Goal: Transaction & Acquisition: Purchase product/service

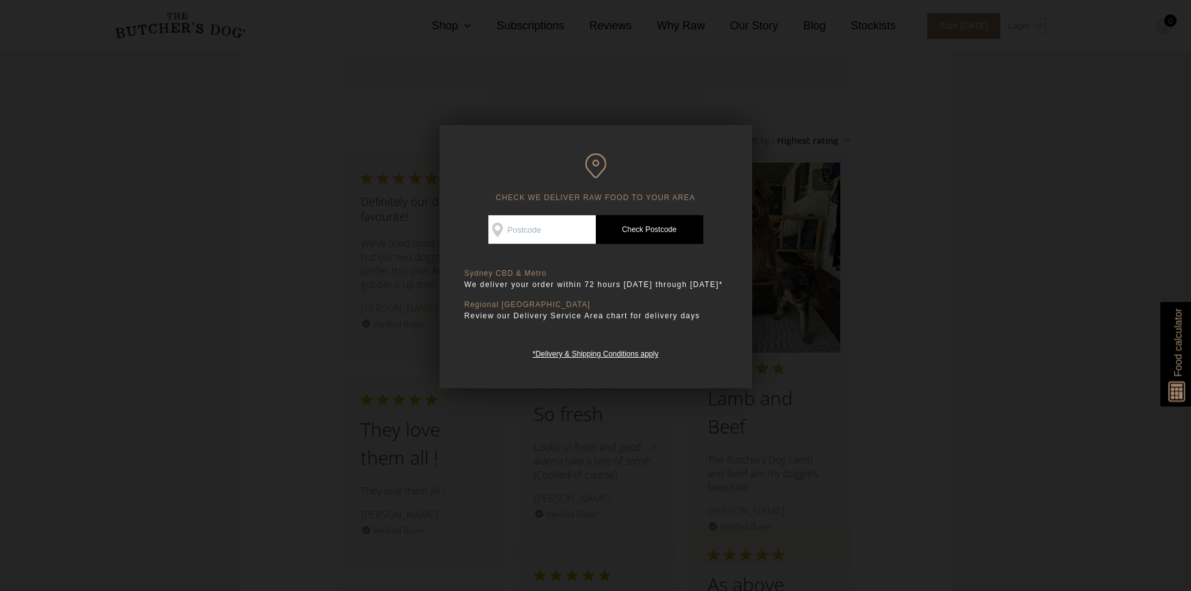
scroll to position [1309, 0]
click at [526, 224] on input "Check Availability At" at bounding box center [542, 229] width 108 height 29
type input "2026"
click at [633, 221] on link "Check Postcode" at bounding box center [650, 229] width 108 height 29
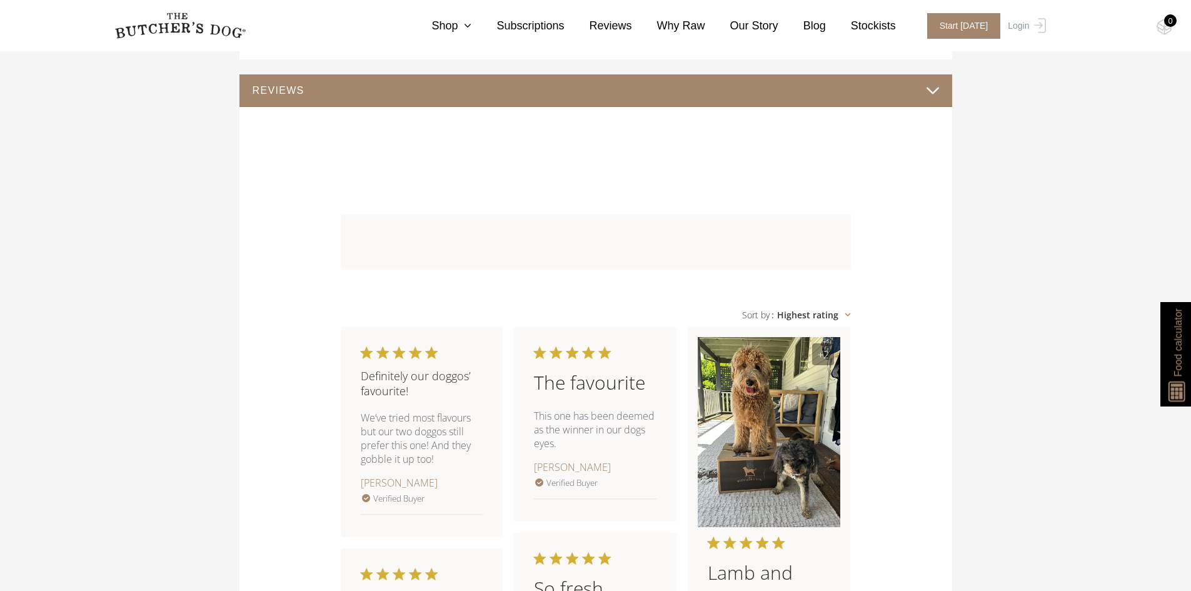
scroll to position [935, 0]
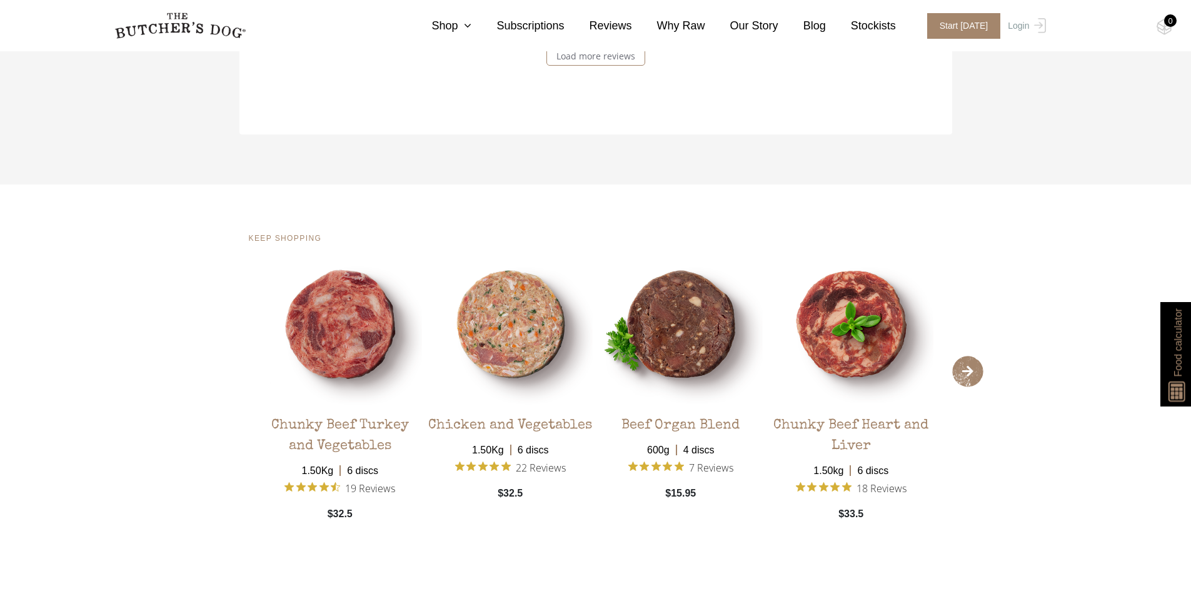
scroll to position [2272, 0]
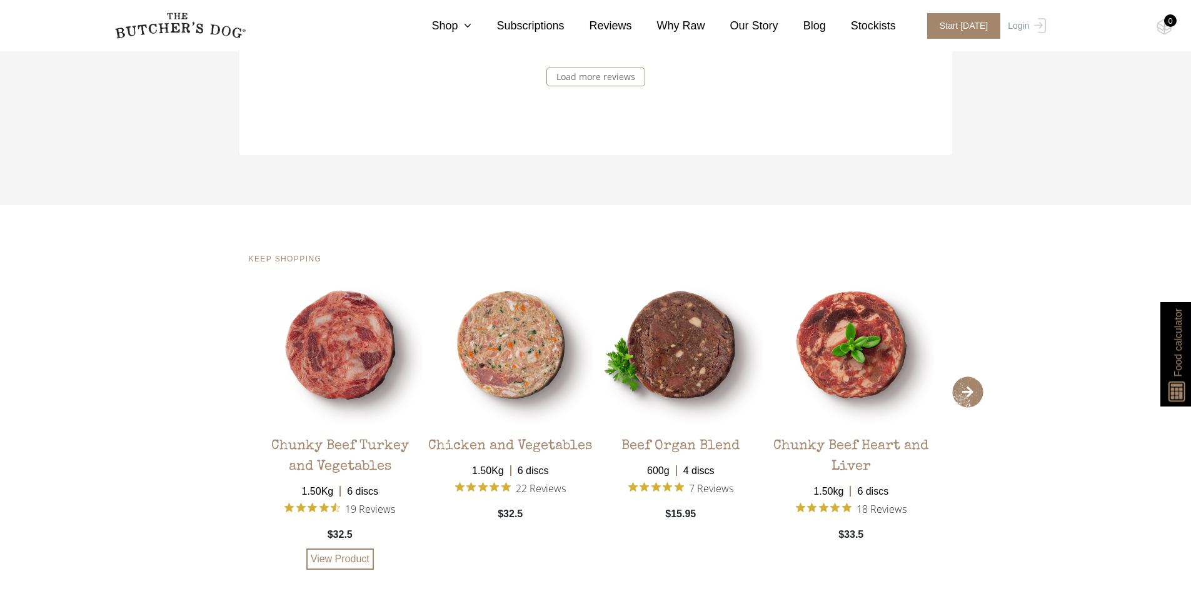
click at [334, 363] on img at bounding box center [340, 345] width 164 height 164
click at [359, 548] on link "View Product" at bounding box center [340, 558] width 68 height 21
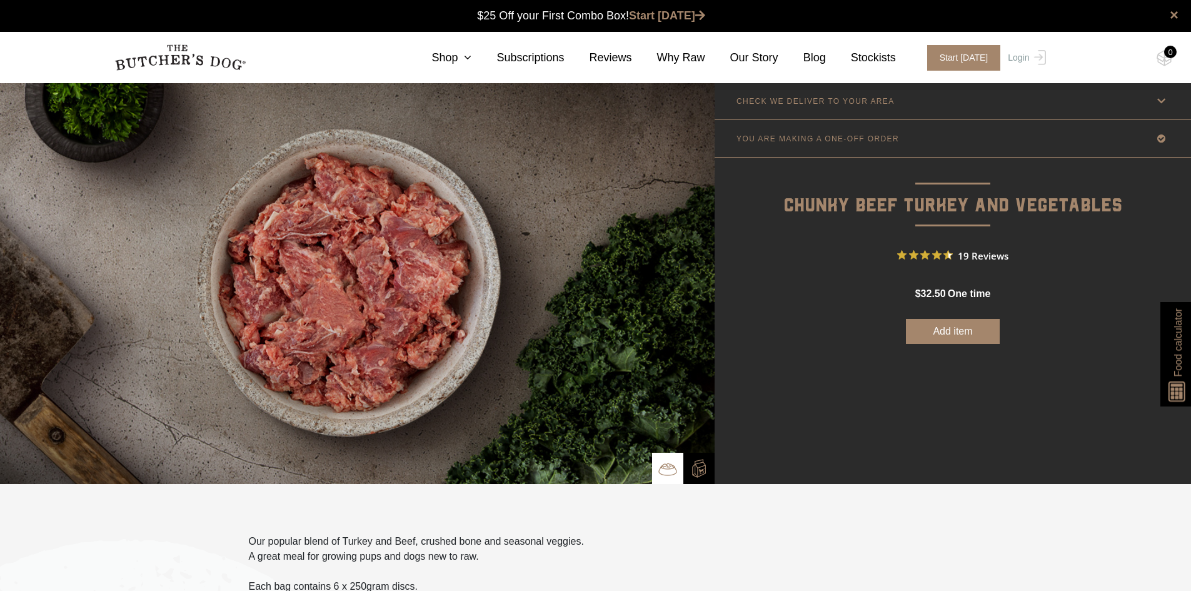
click at [981, 338] on button "Add item" at bounding box center [953, 331] width 94 height 25
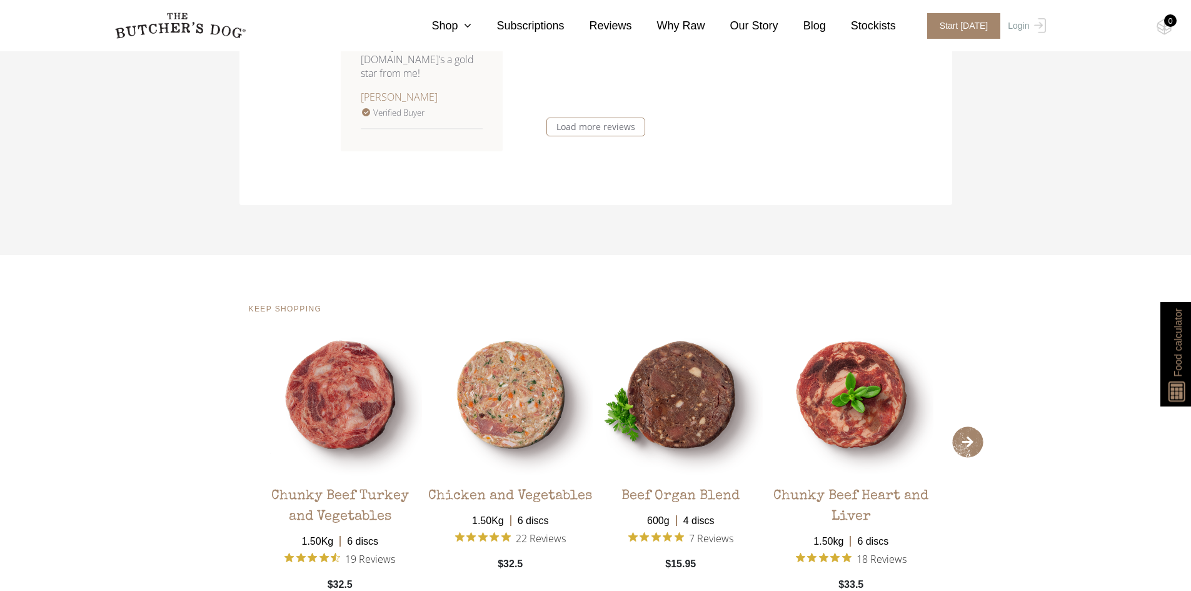
scroll to position [2500, 0]
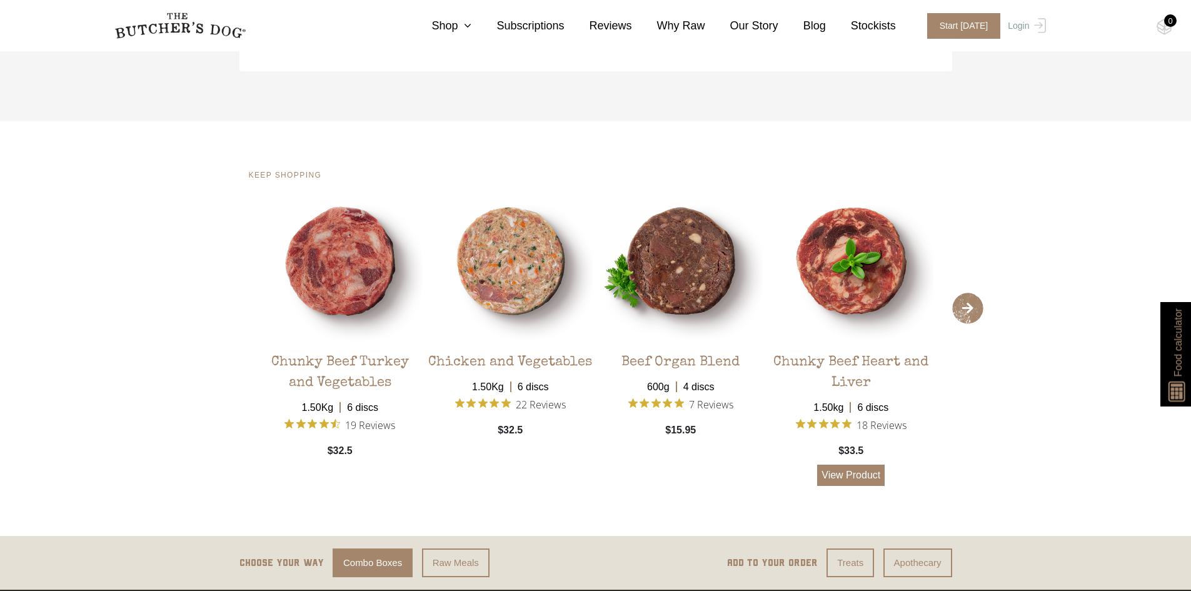
click at [867, 482] on link "View Product" at bounding box center [851, 474] width 68 height 21
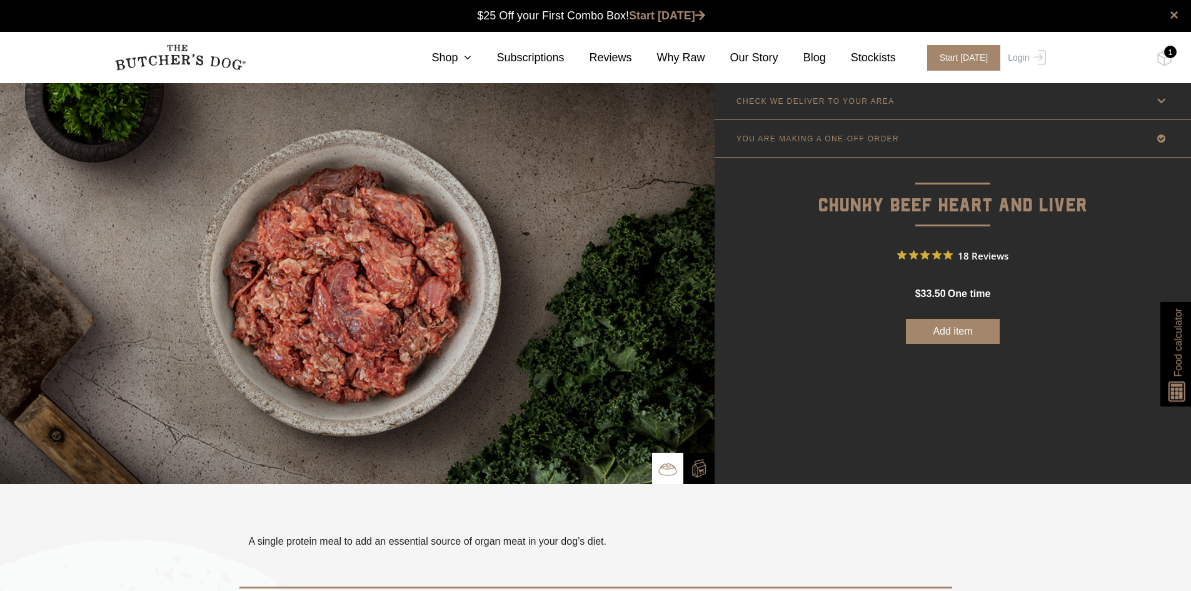
click at [916, 331] on button "Add item" at bounding box center [953, 331] width 94 height 25
click at [469, 62] on link "Shop" at bounding box center [438, 57] width 65 height 17
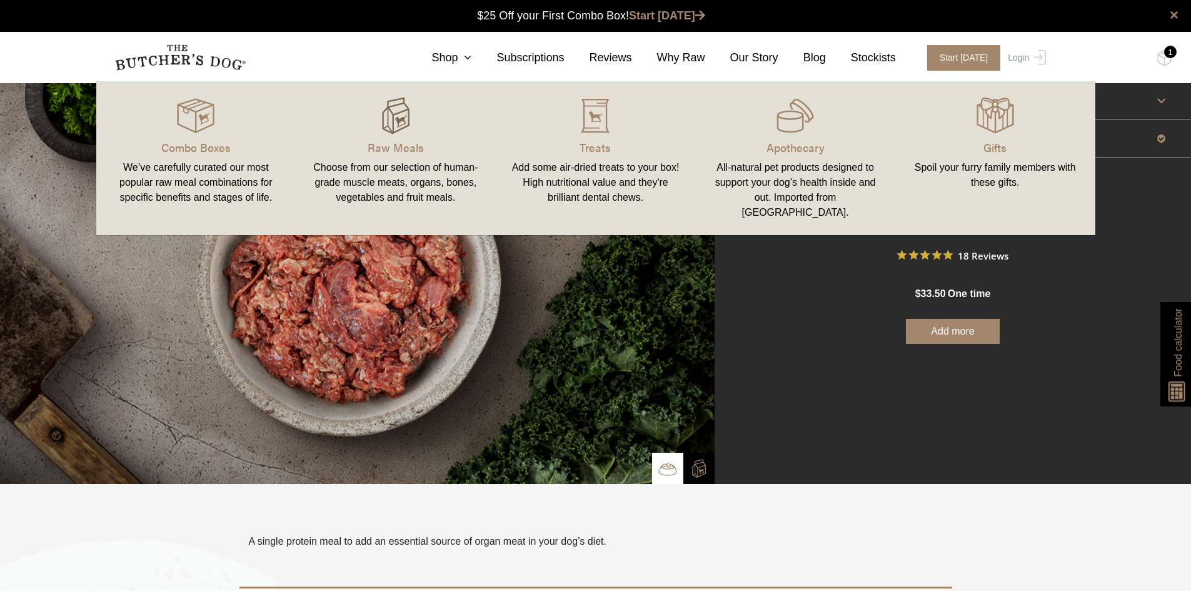
click at [386, 130] on img at bounding box center [396, 116] width 38 height 38
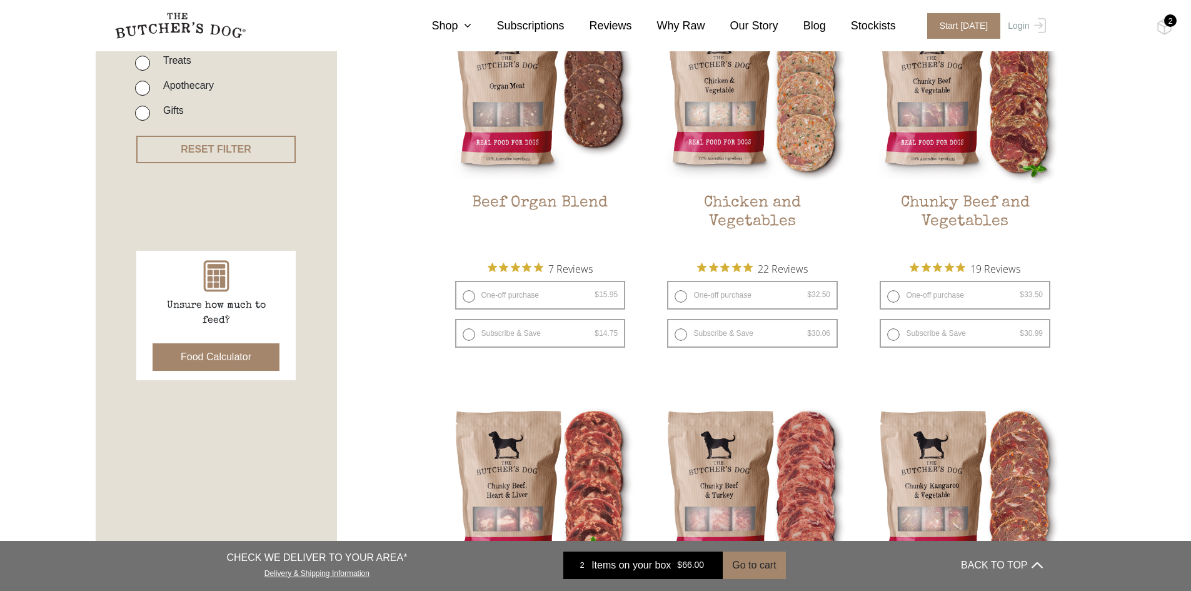
scroll to position [375, 0]
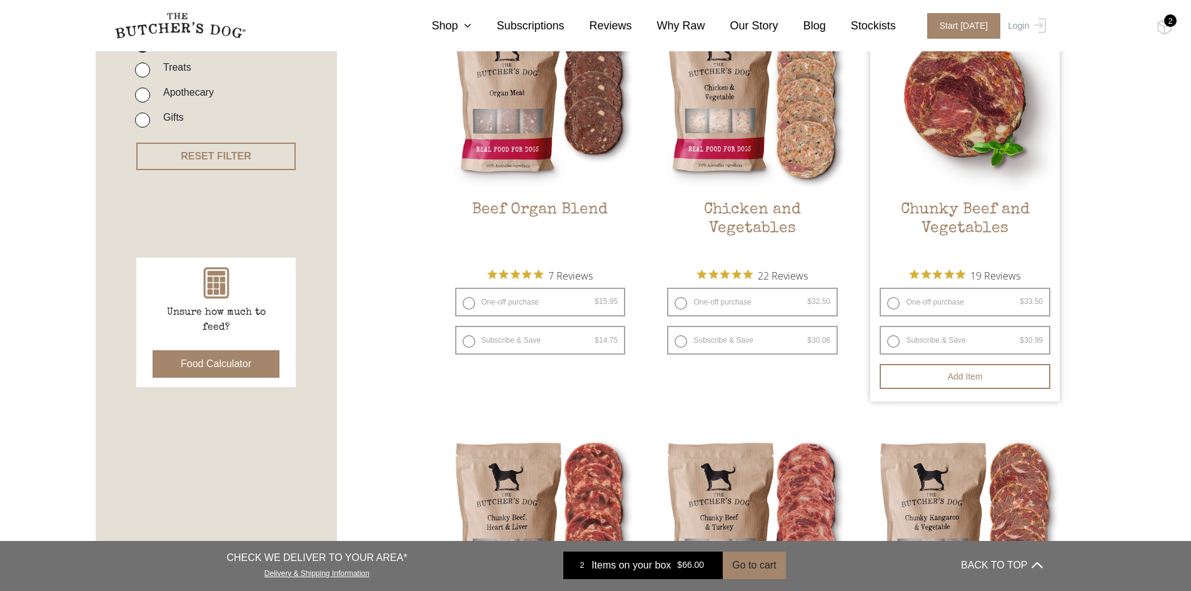
click at [901, 301] on label "One-off purchase $ 33.50 — or subscribe and save 7.5%" at bounding box center [964, 302] width 171 height 29
radio input "true"
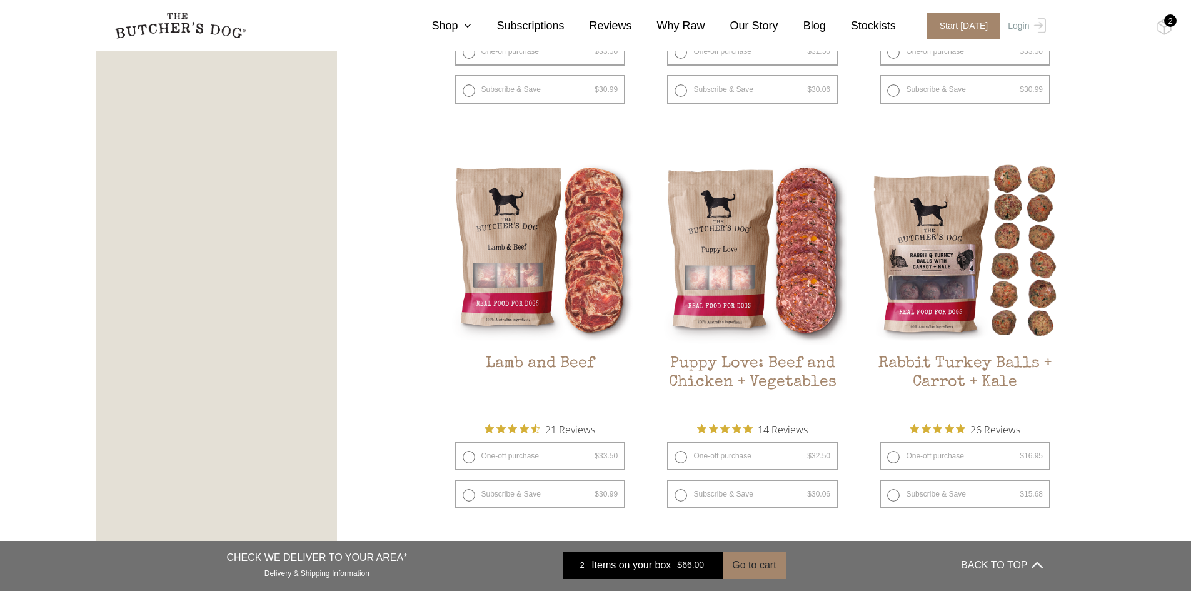
scroll to position [1063, 0]
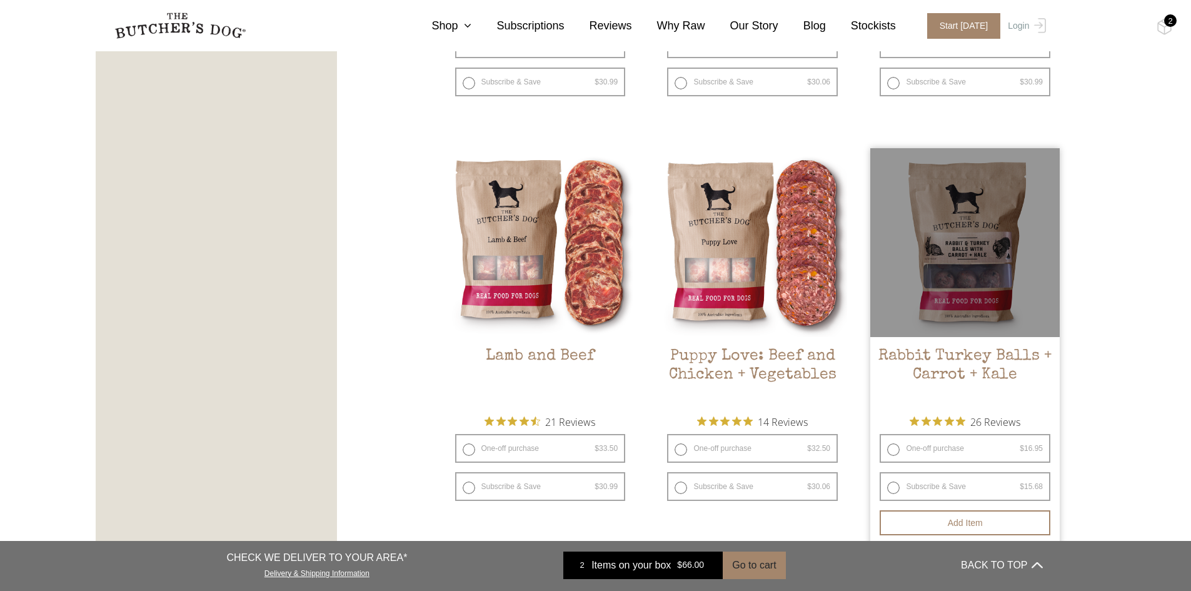
click at [893, 448] on label "One-off purchase $ 16.95 — or subscribe and save 7.5%" at bounding box center [964, 448] width 171 height 29
radio input "true"
radio input "false"
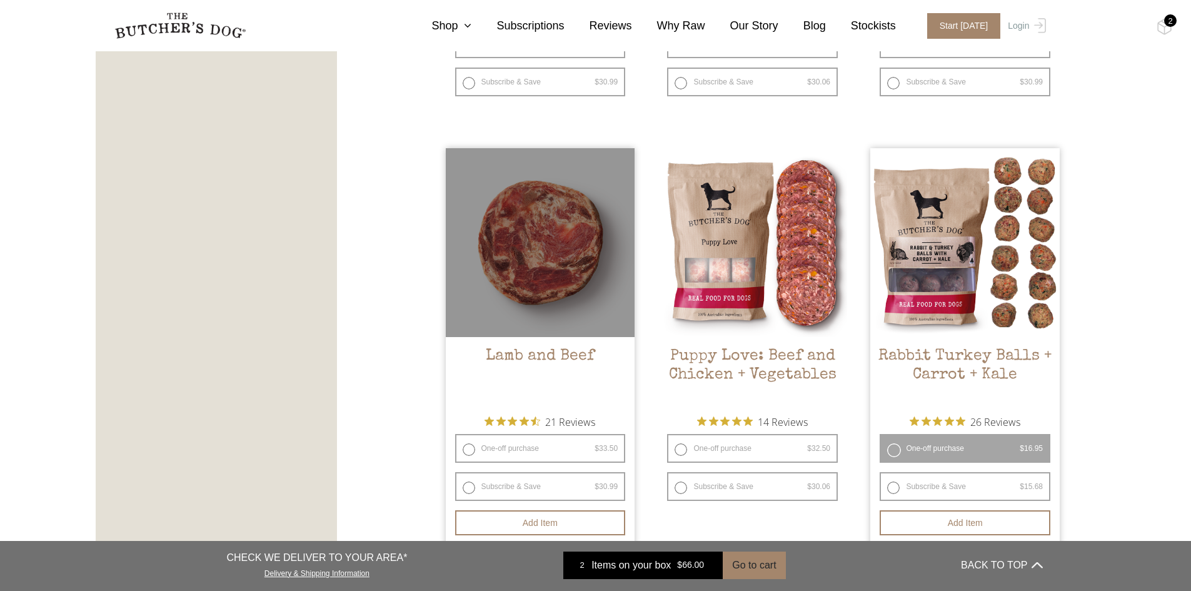
click at [461, 449] on label "One-off purchase $ 33.50 — or subscribe and save 7.5%" at bounding box center [540, 448] width 171 height 29
radio input "true"
radio input "false"
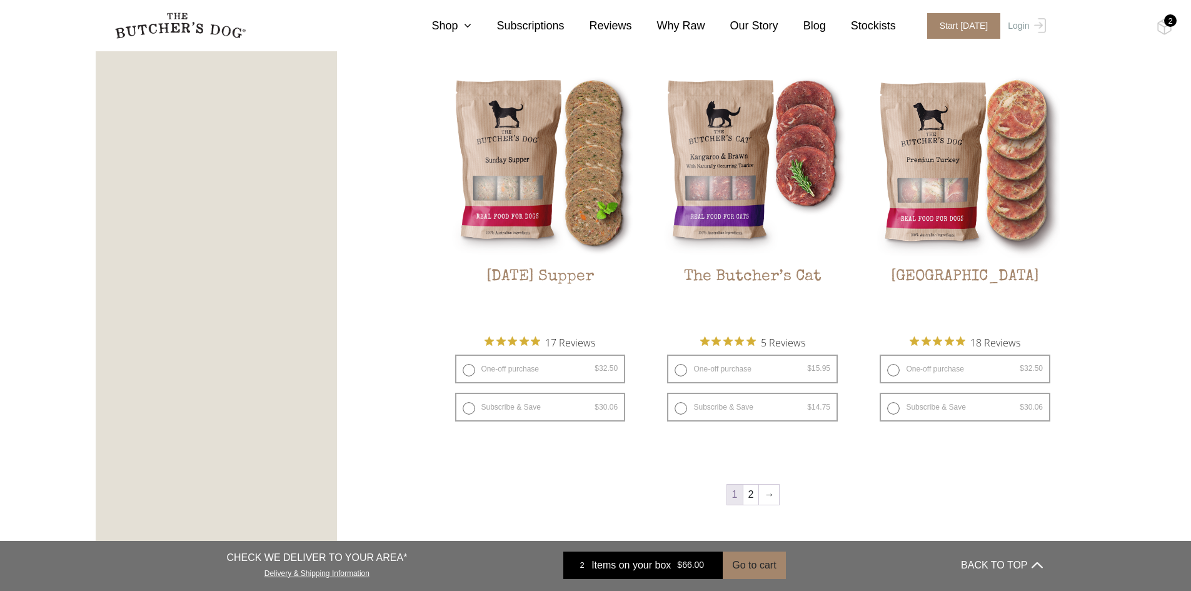
scroll to position [1688, 0]
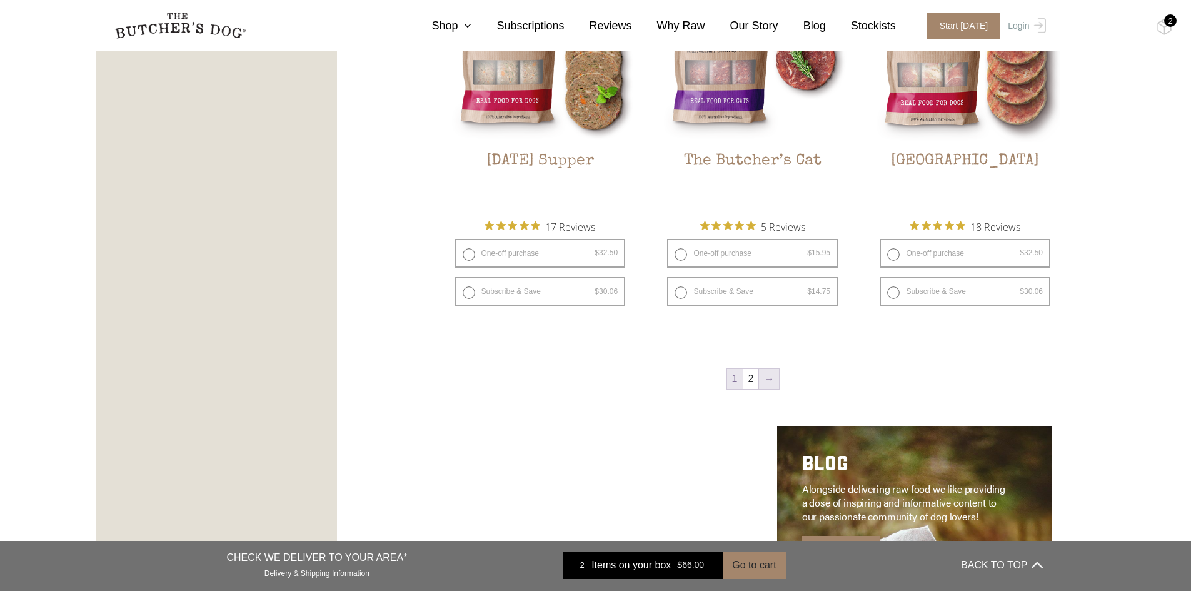
click at [770, 382] on link "→" at bounding box center [769, 379] width 20 height 20
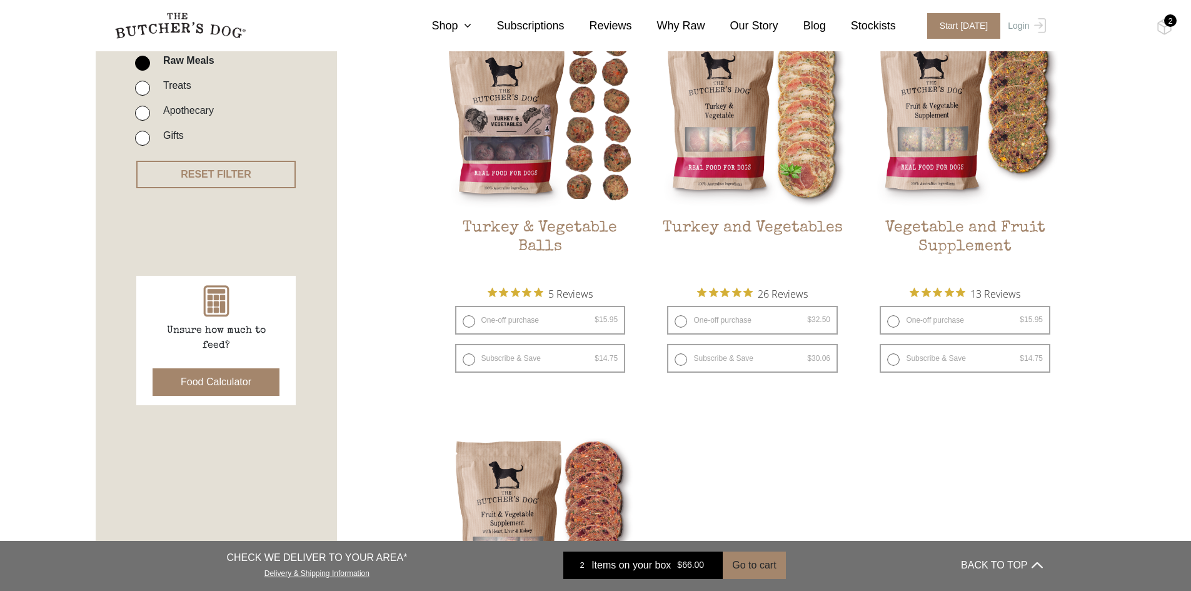
scroll to position [283, 0]
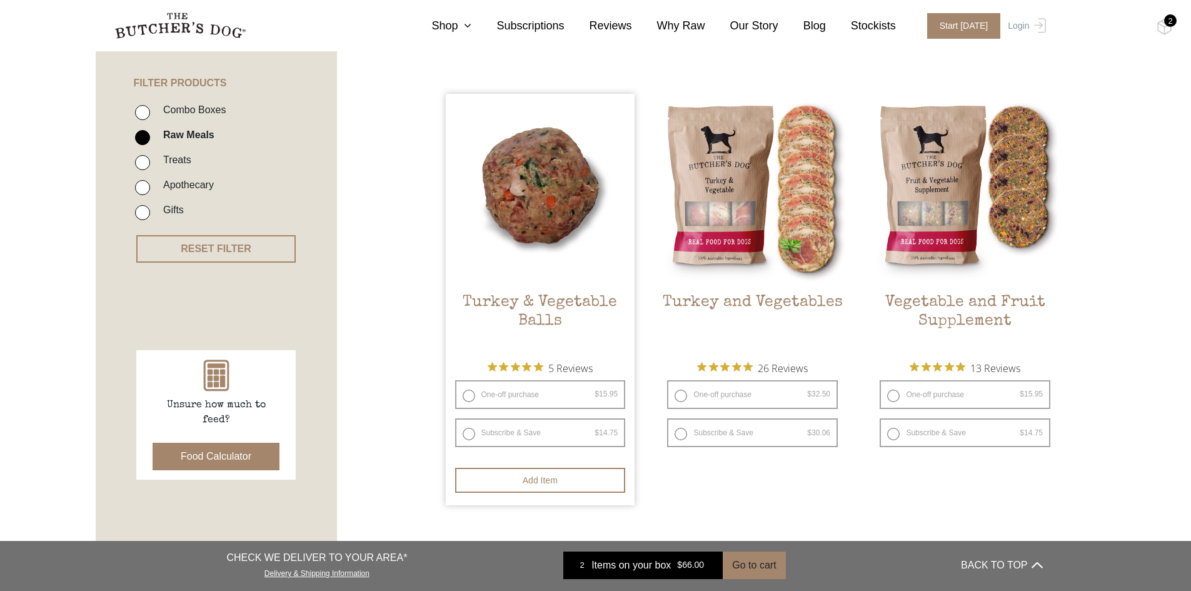
click at [471, 396] on label "One-off purchase $ 15.95 — or subscribe and save 7.5%" at bounding box center [540, 394] width 171 height 29
radio input "true"
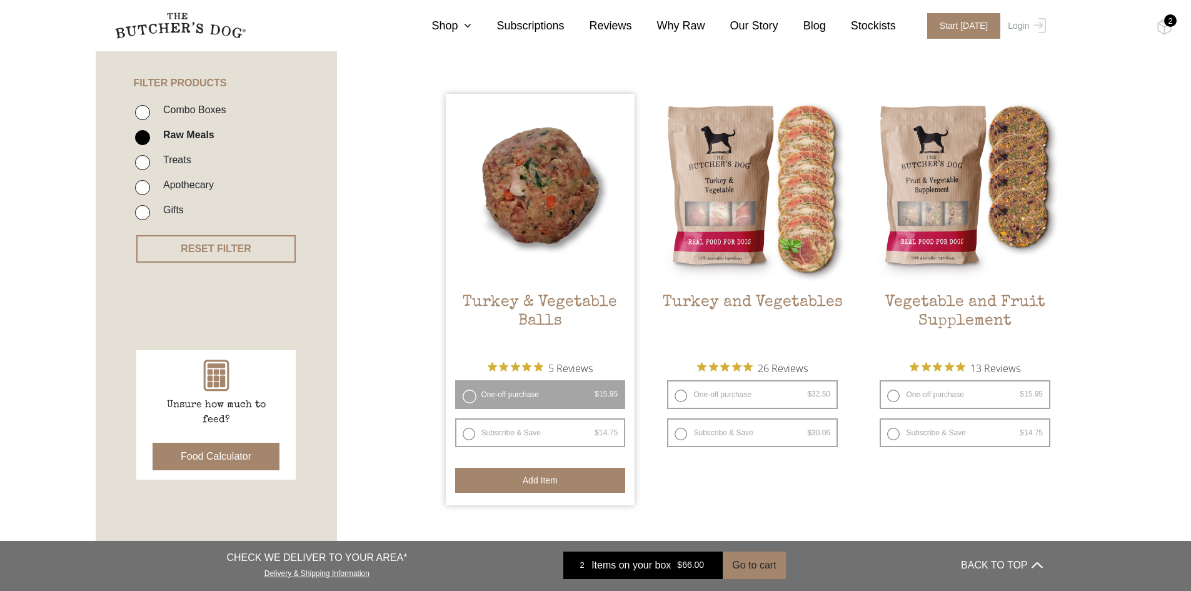
click at [501, 483] on button "Add item" at bounding box center [540, 480] width 171 height 25
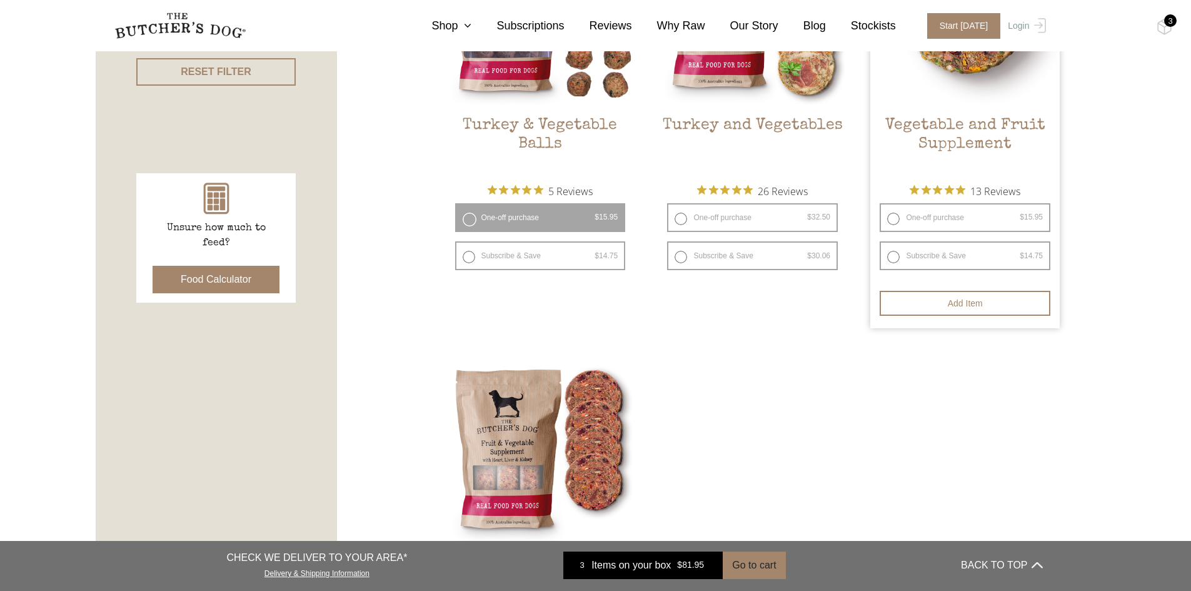
scroll to position [345, 0]
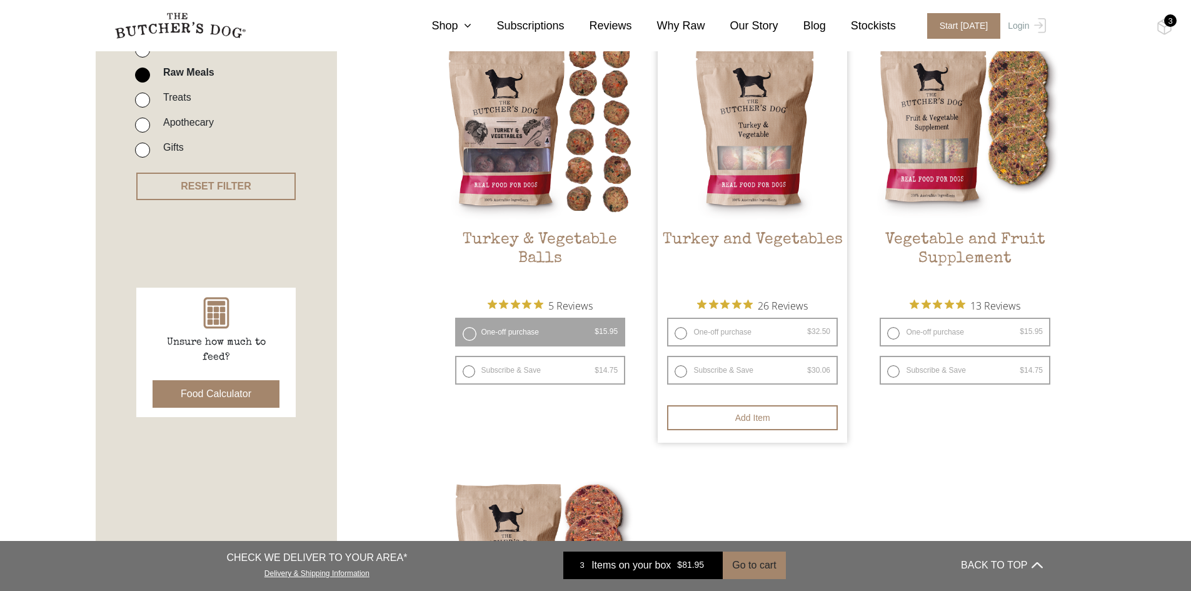
click at [681, 329] on label "One-off purchase $ 32.50 — or subscribe and save 7.5%" at bounding box center [752, 332] width 171 height 29
radio input "true"
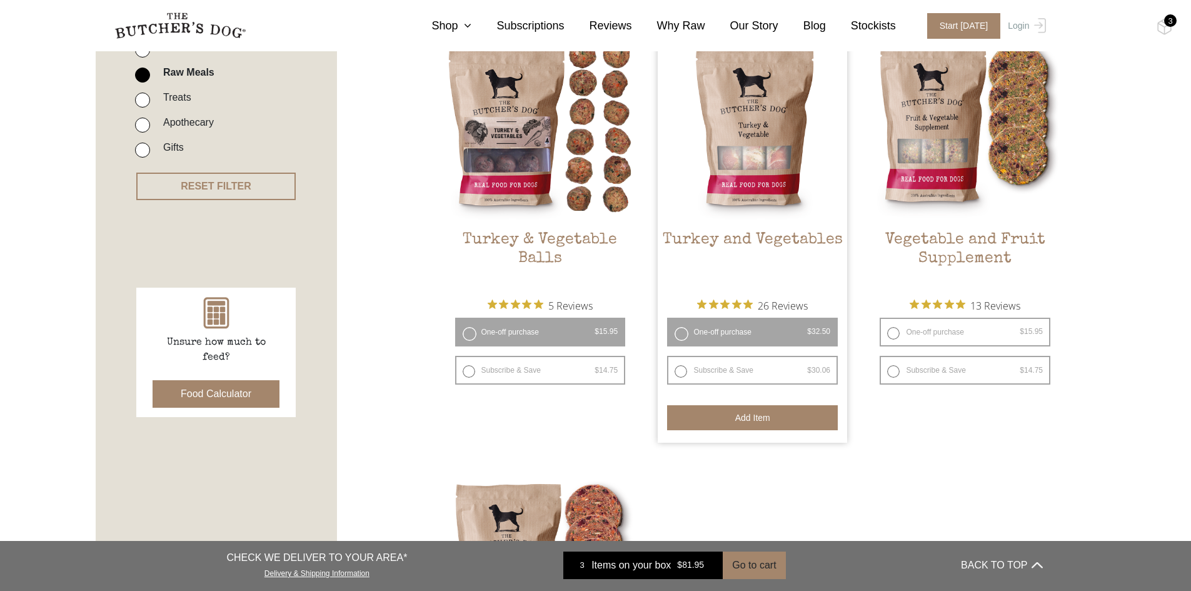
click at [714, 414] on button "Add item" at bounding box center [752, 417] width 171 height 25
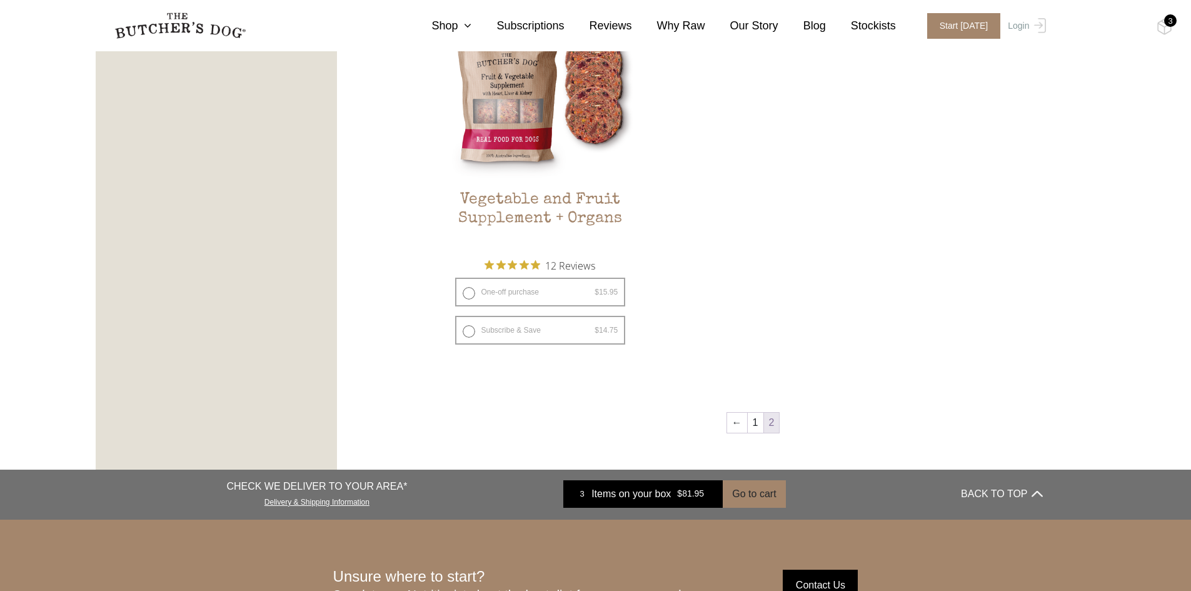
scroll to position [908, 0]
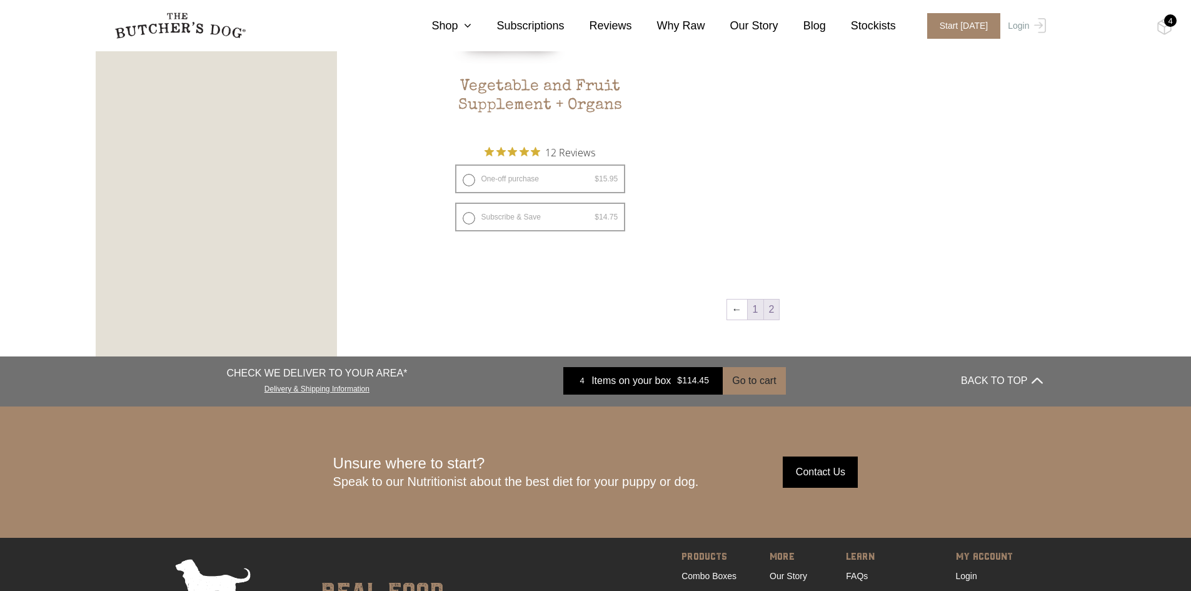
click at [754, 308] on link "1" at bounding box center [756, 309] width 16 height 20
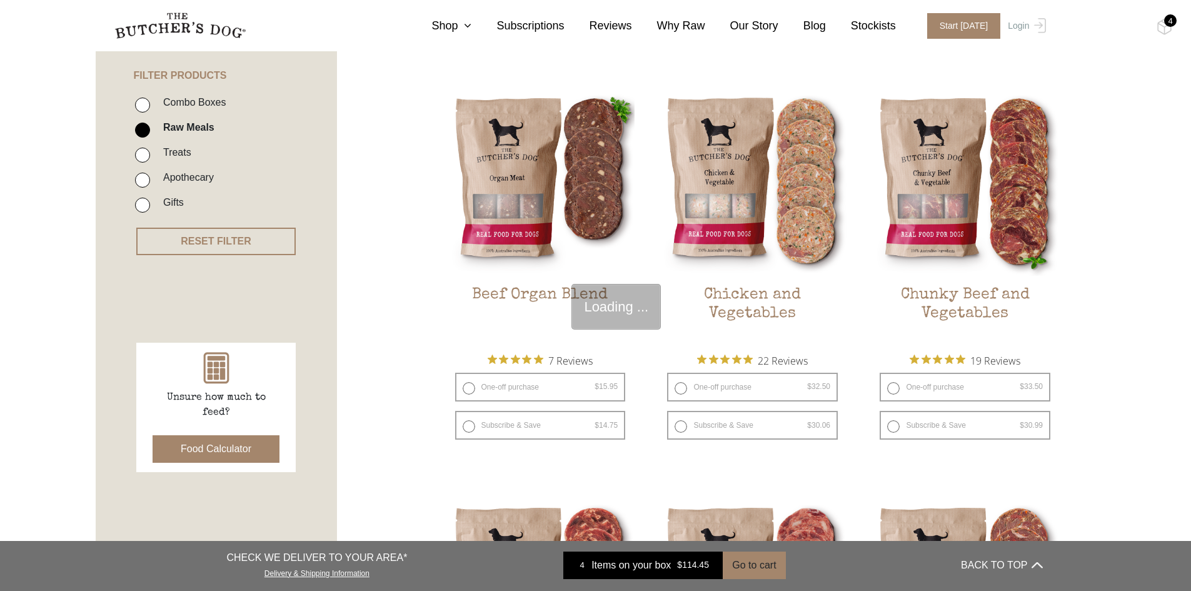
scroll to position [283, 0]
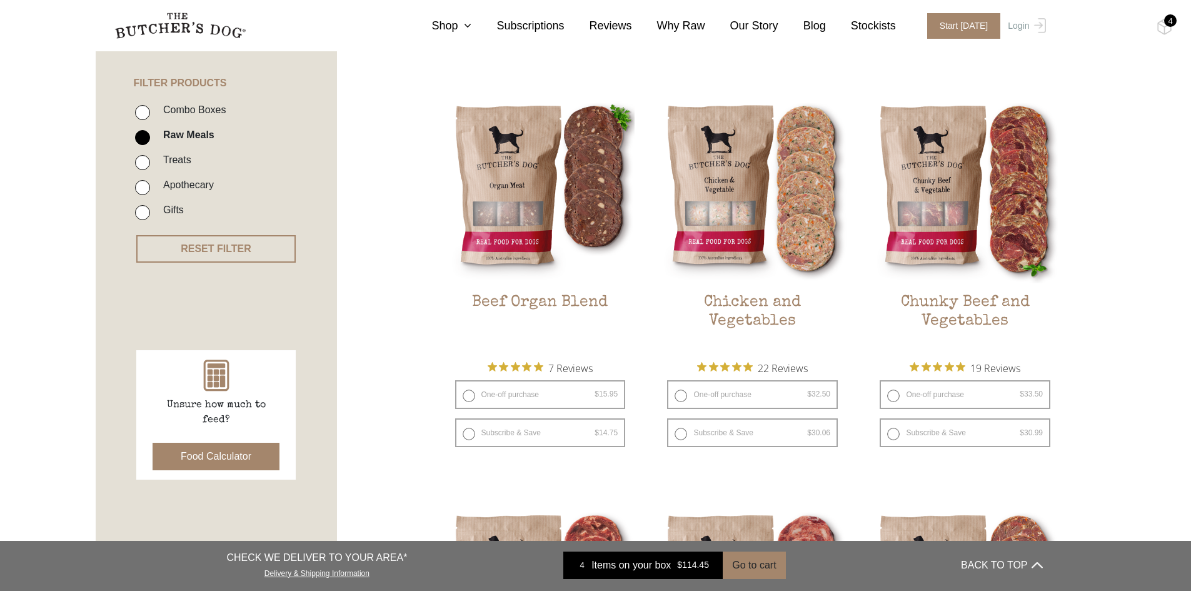
click at [1166, 25] on div "4" at bounding box center [1170, 20] width 13 height 13
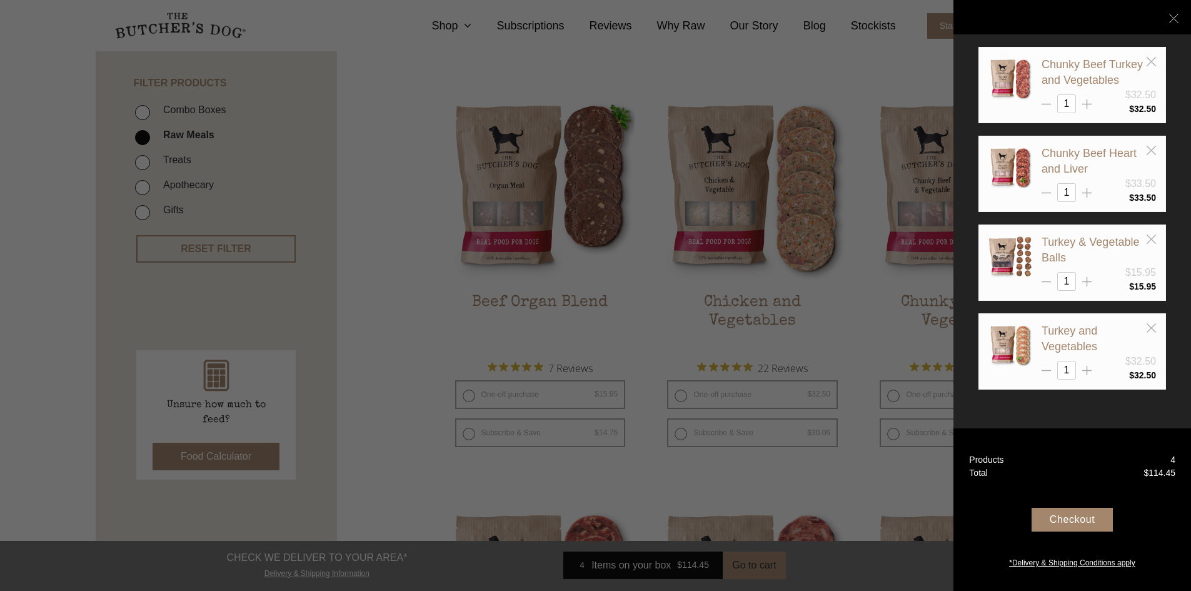
click at [842, 319] on div at bounding box center [595, 295] width 1191 height 591
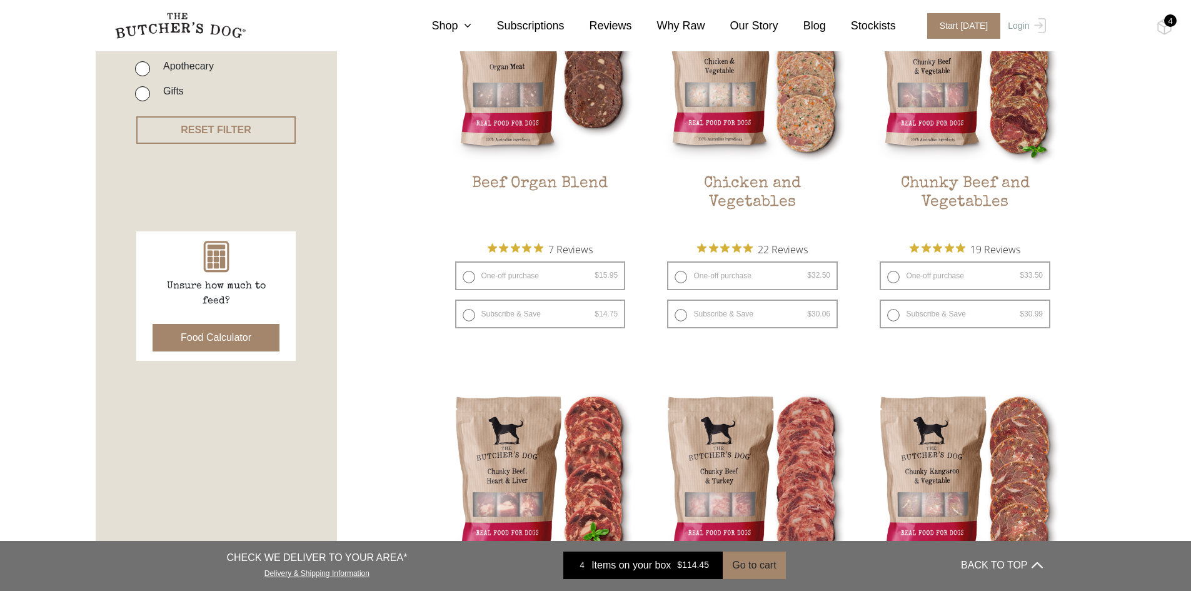
scroll to position [470, 0]
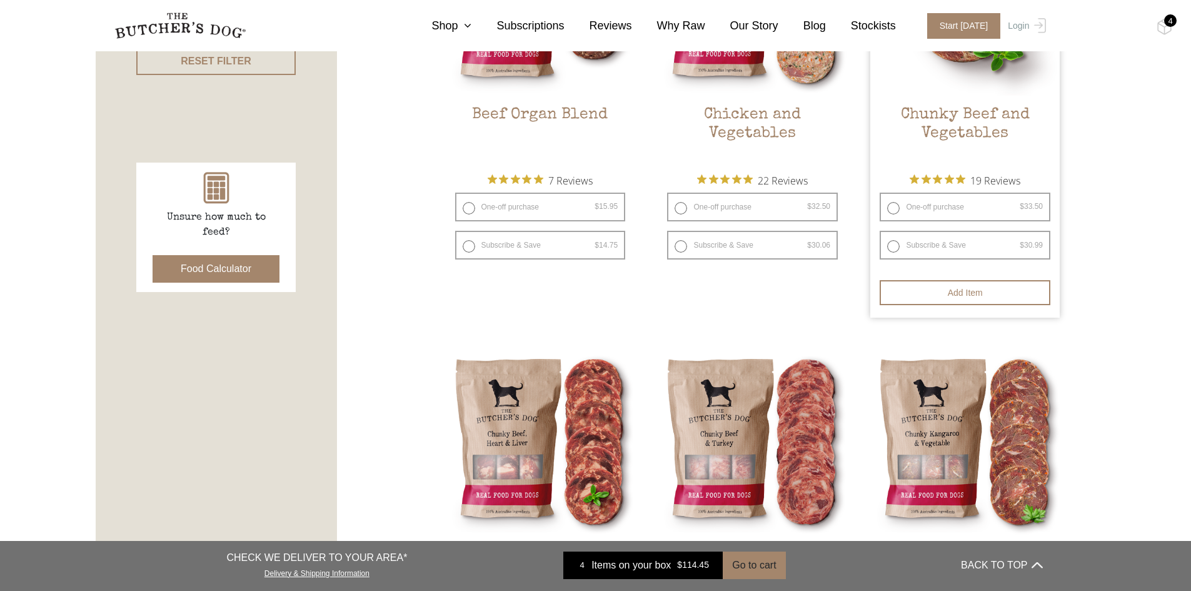
click at [889, 208] on label "One-off purchase $ 33.50 — or subscribe and save 7.5%" at bounding box center [964, 207] width 171 height 29
radio input "true"
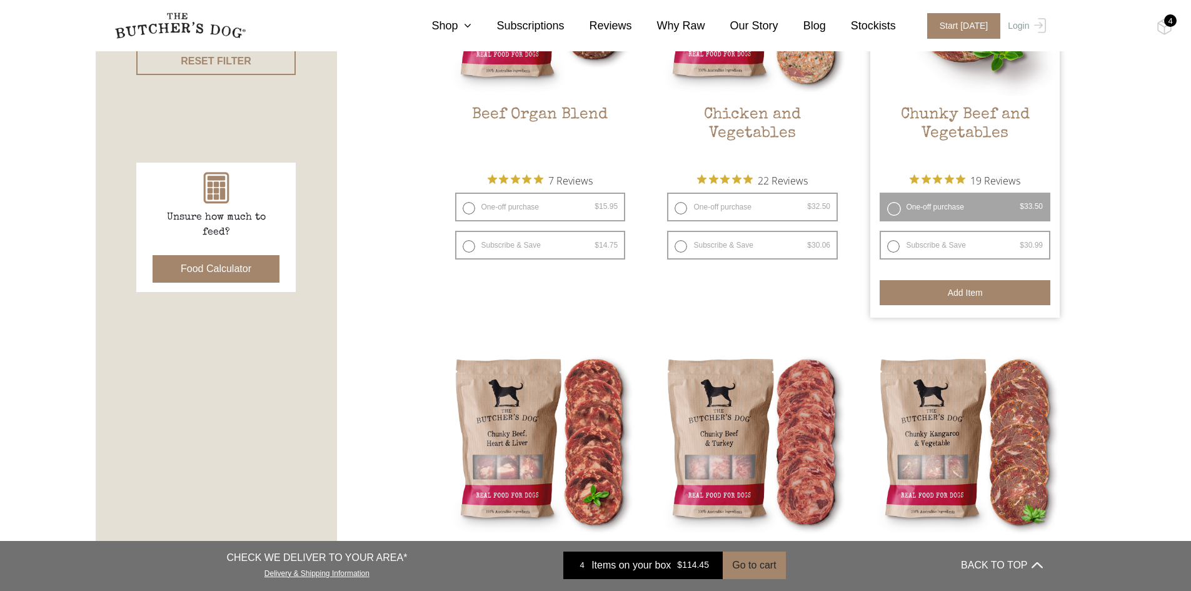
click at [945, 298] on button "Add item" at bounding box center [964, 292] width 171 height 25
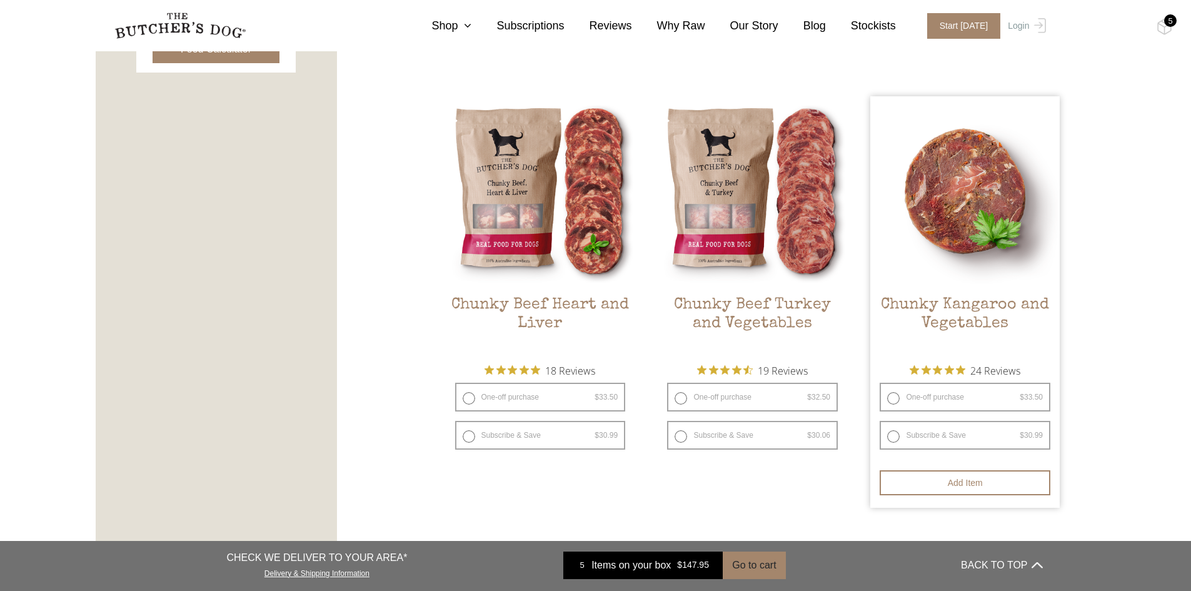
scroll to position [720, 0]
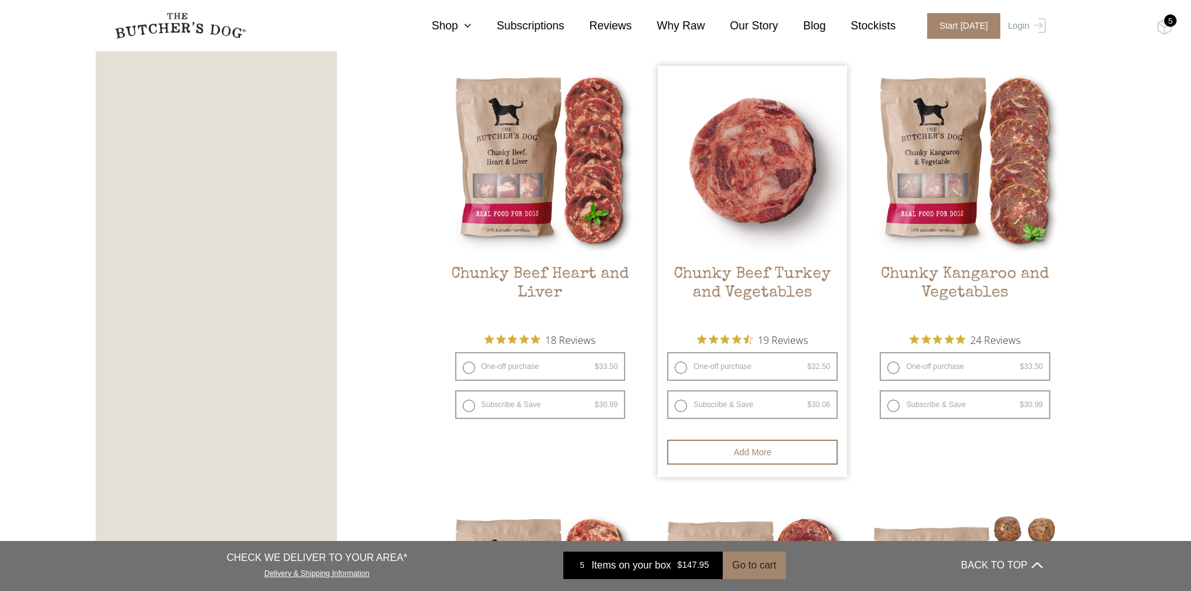
click at [683, 369] on label "One-off purchase $ 32.50 — or subscribe and save 7.5%" at bounding box center [752, 366] width 171 height 29
radio input "true"
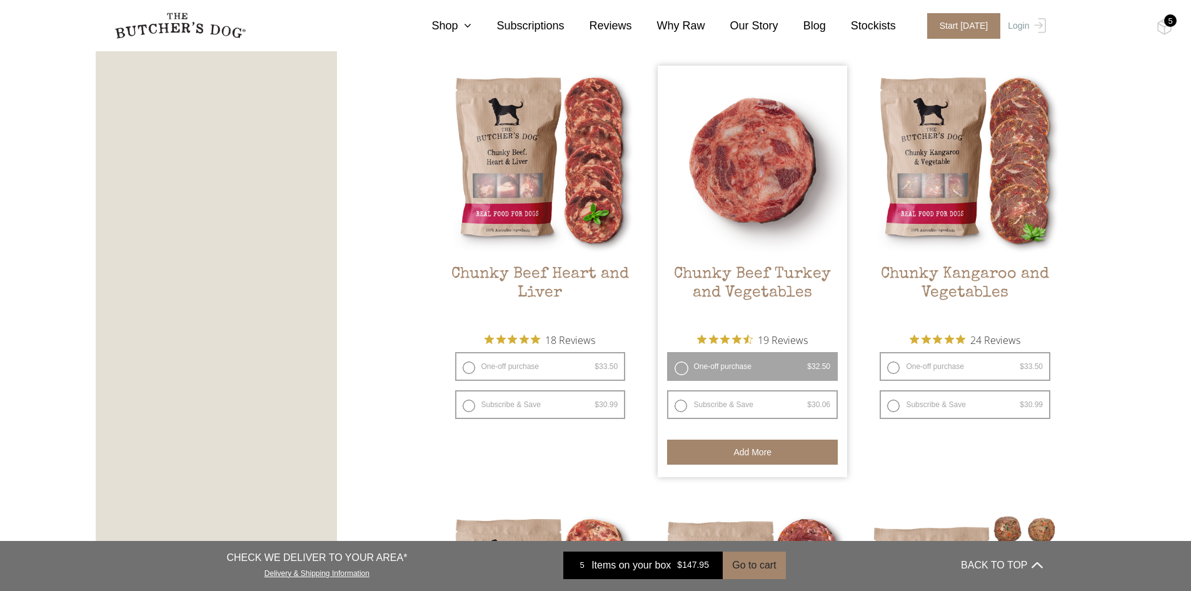
click at [718, 445] on button "Add more" at bounding box center [752, 451] width 171 height 25
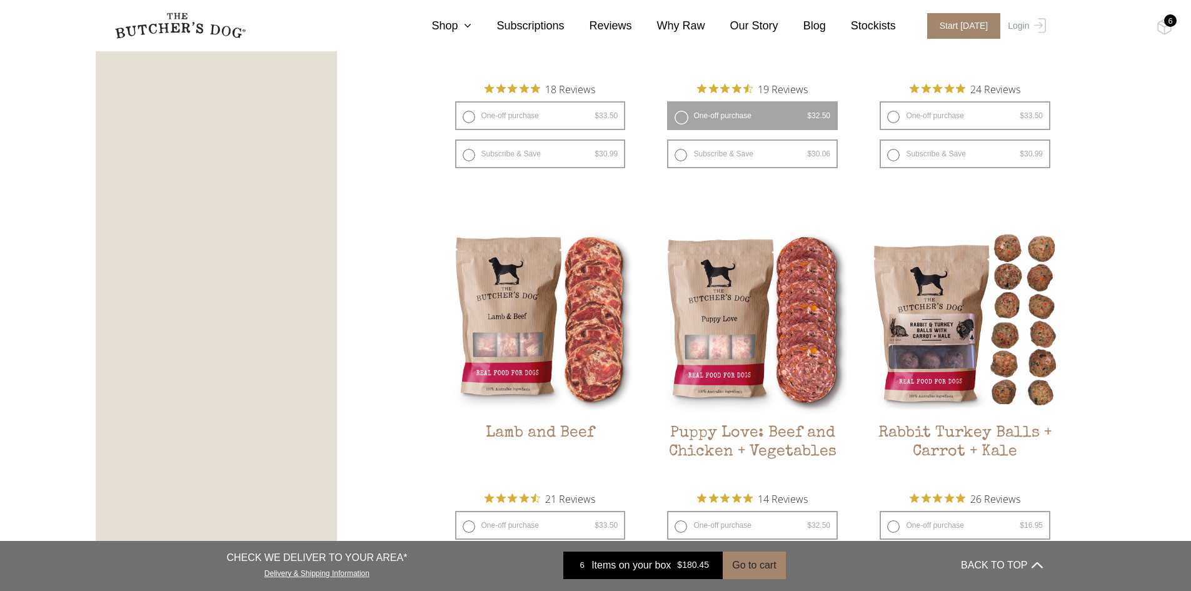
scroll to position [1033, 0]
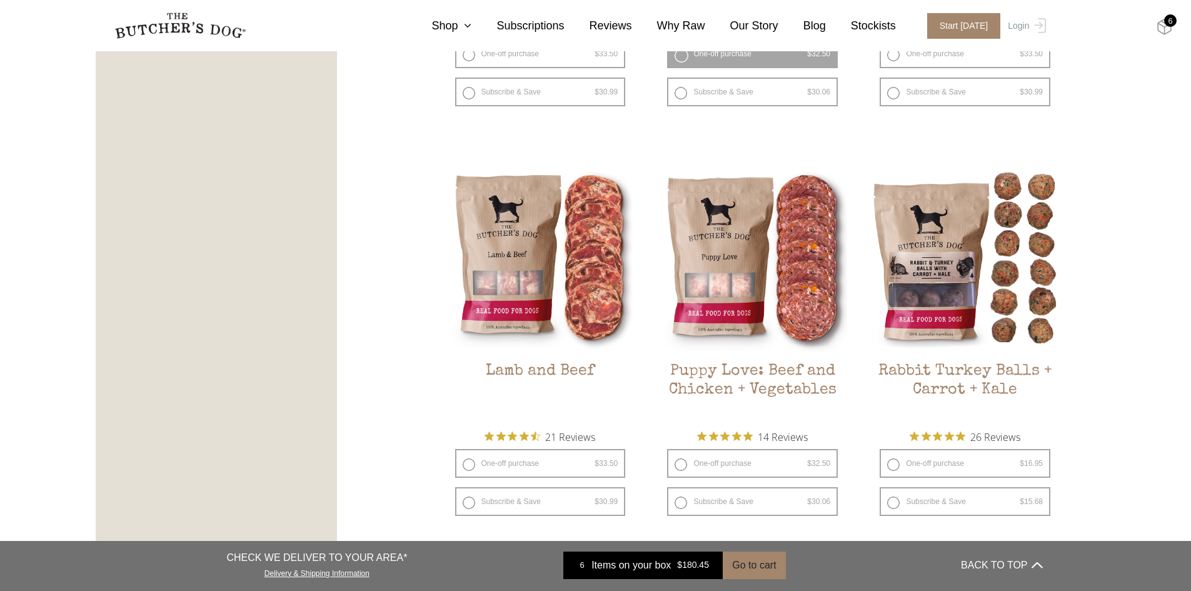
click at [1164, 28] on img at bounding box center [1164, 27] width 16 height 16
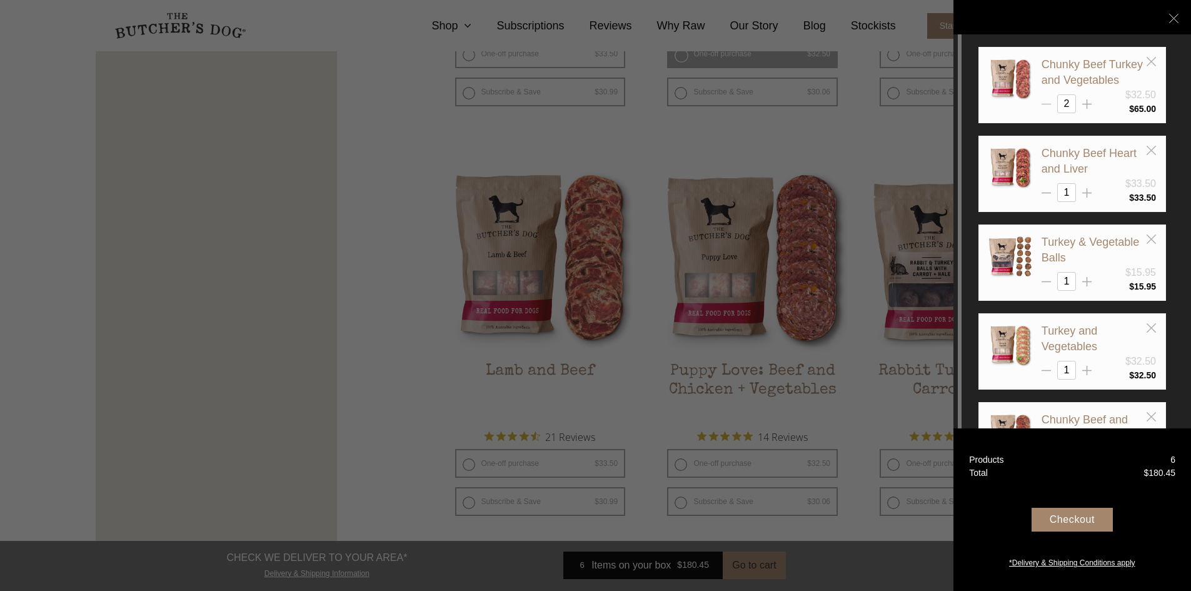
click at [1047, 100] on icon at bounding box center [1045, 103] width 9 height 9
type input "1"
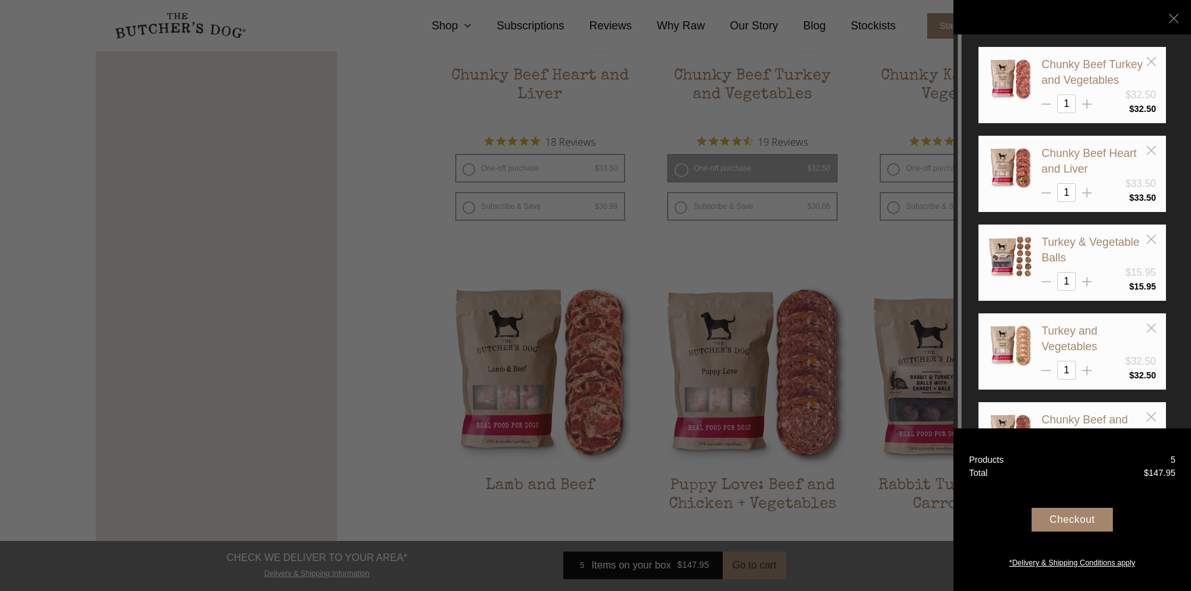
scroll to position [908, 0]
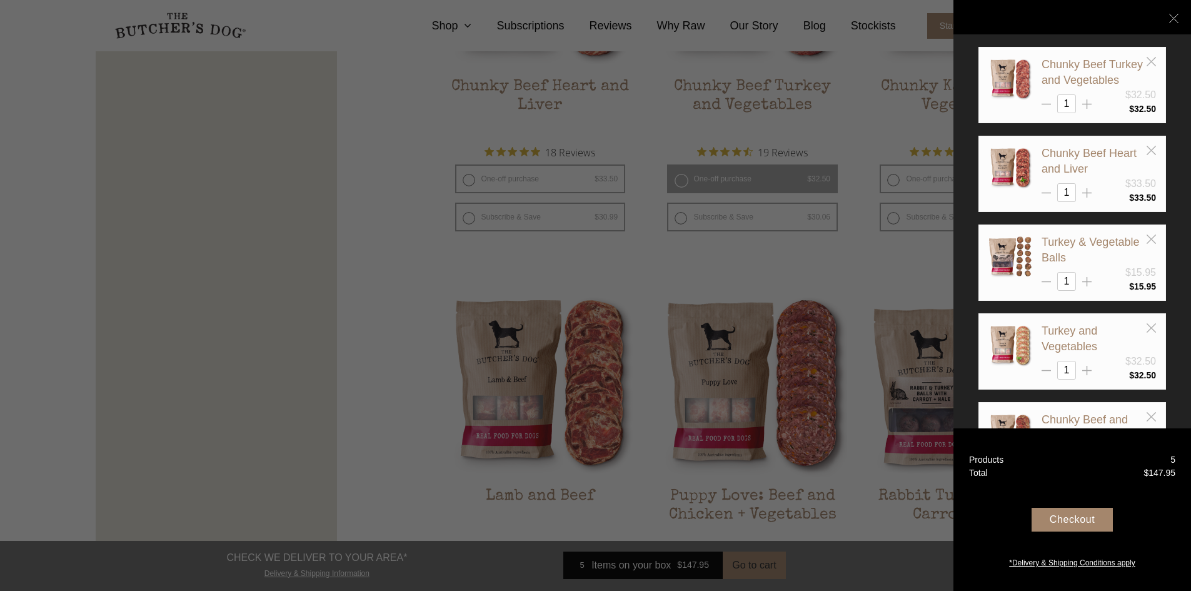
click at [645, 312] on div at bounding box center [595, 295] width 1191 height 591
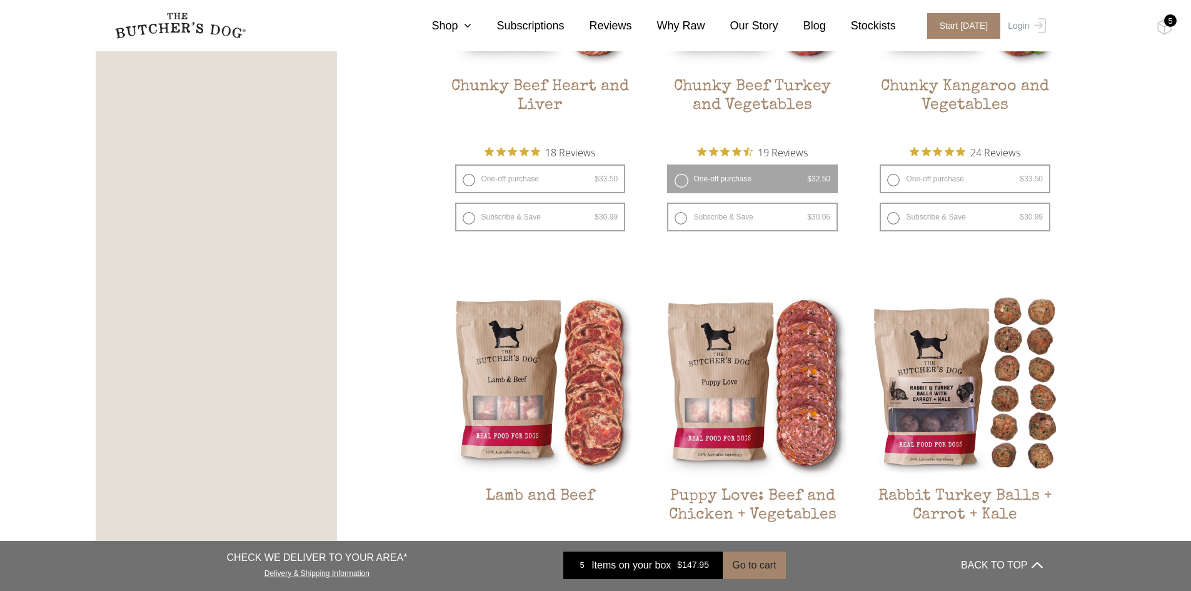
scroll to position [1158, 0]
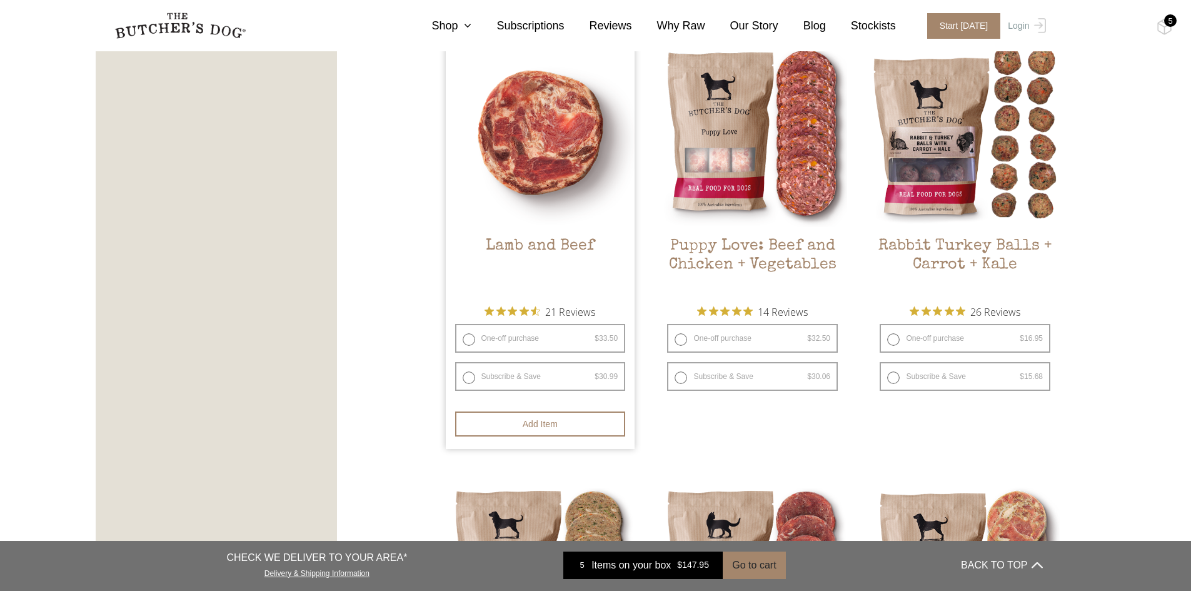
click at [466, 336] on label "One-off purchase $ 33.50 — or subscribe and save 7.5%" at bounding box center [540, 338] width 171 height 29
radio input "true"
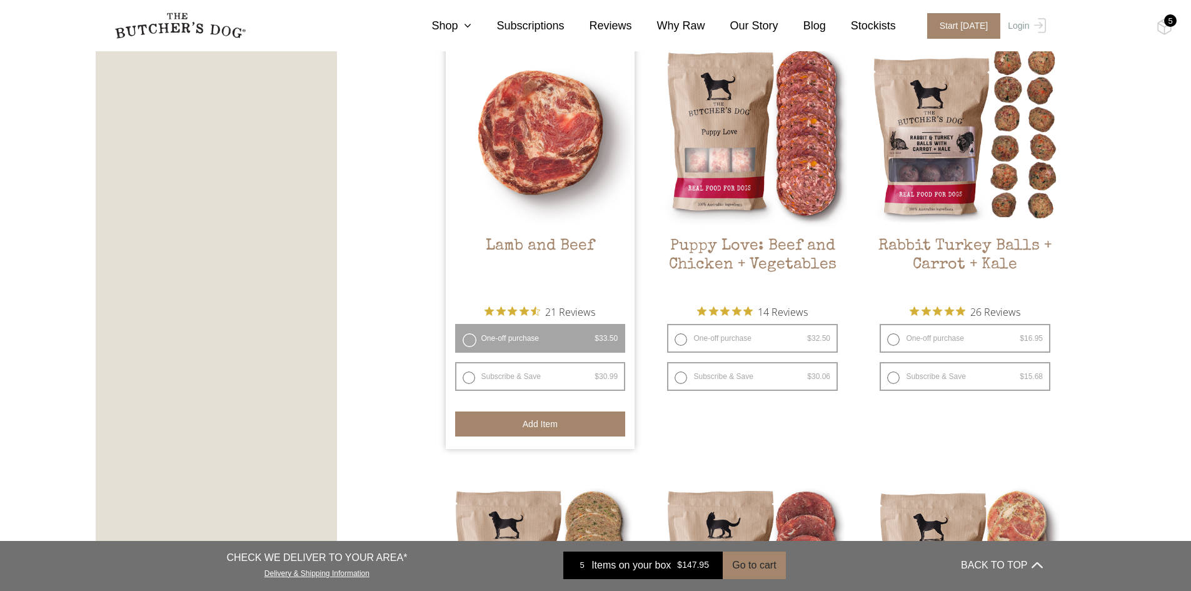
click at [516, 427] on button "Add item" at bounding box center [540, 423] width 171 height 25
